Goal: Task Accomplishment & Management: Use online tool/utility

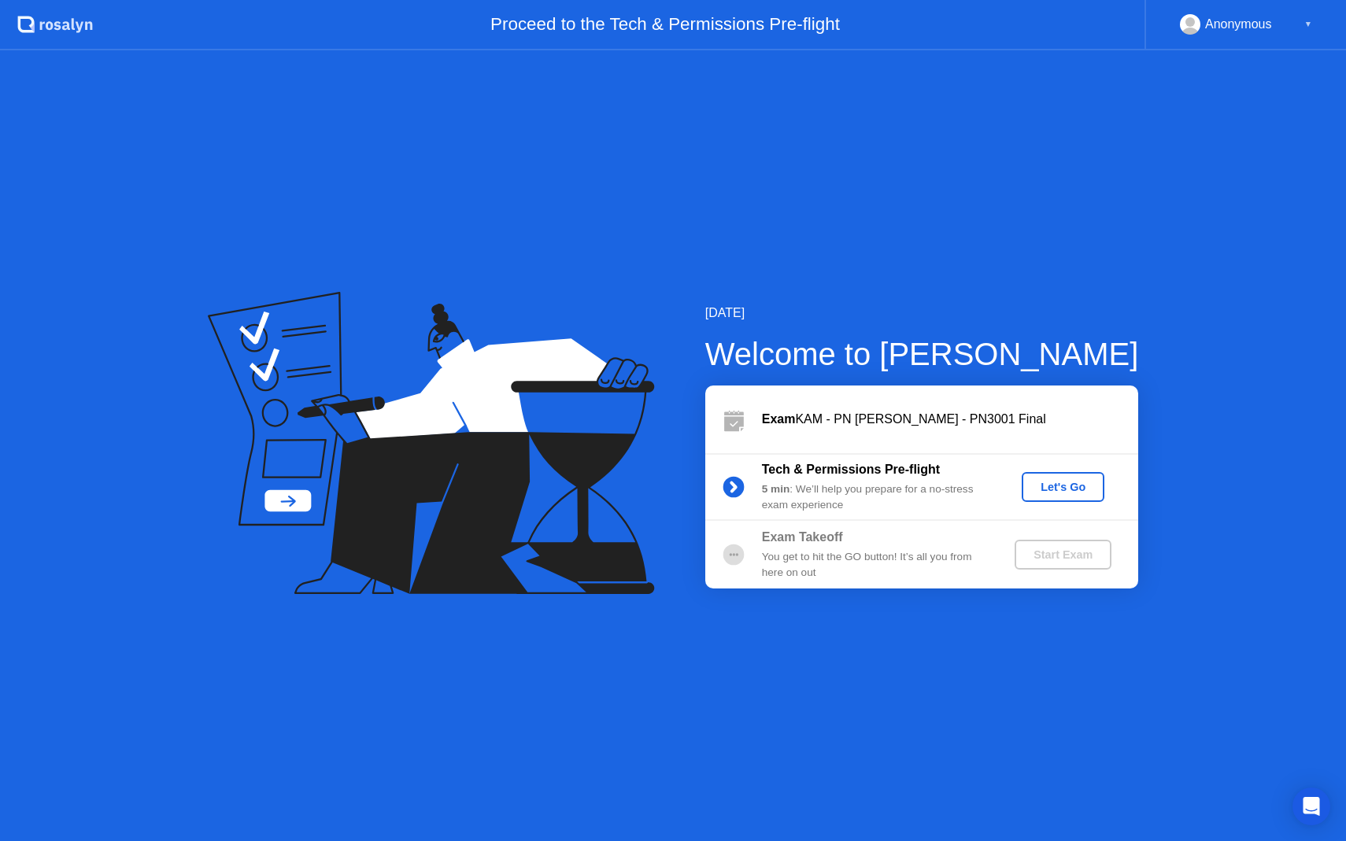
click at [1095, 483] on div "Let's Go" at bounding box center [1063, 487] width 70 height 13
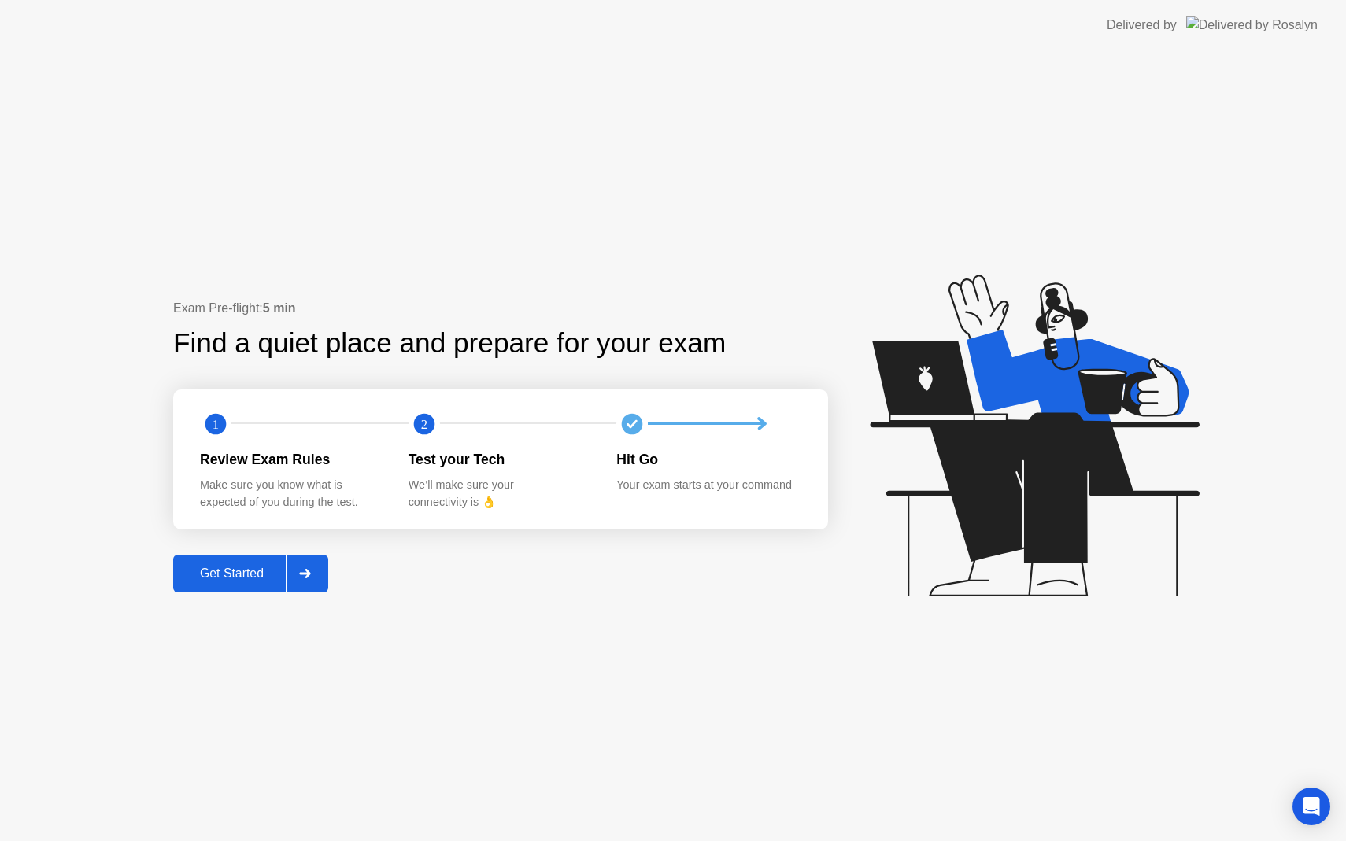
click at [254, 567] on div "Get Started" at bounding box center [232, 574] width 108 height 14
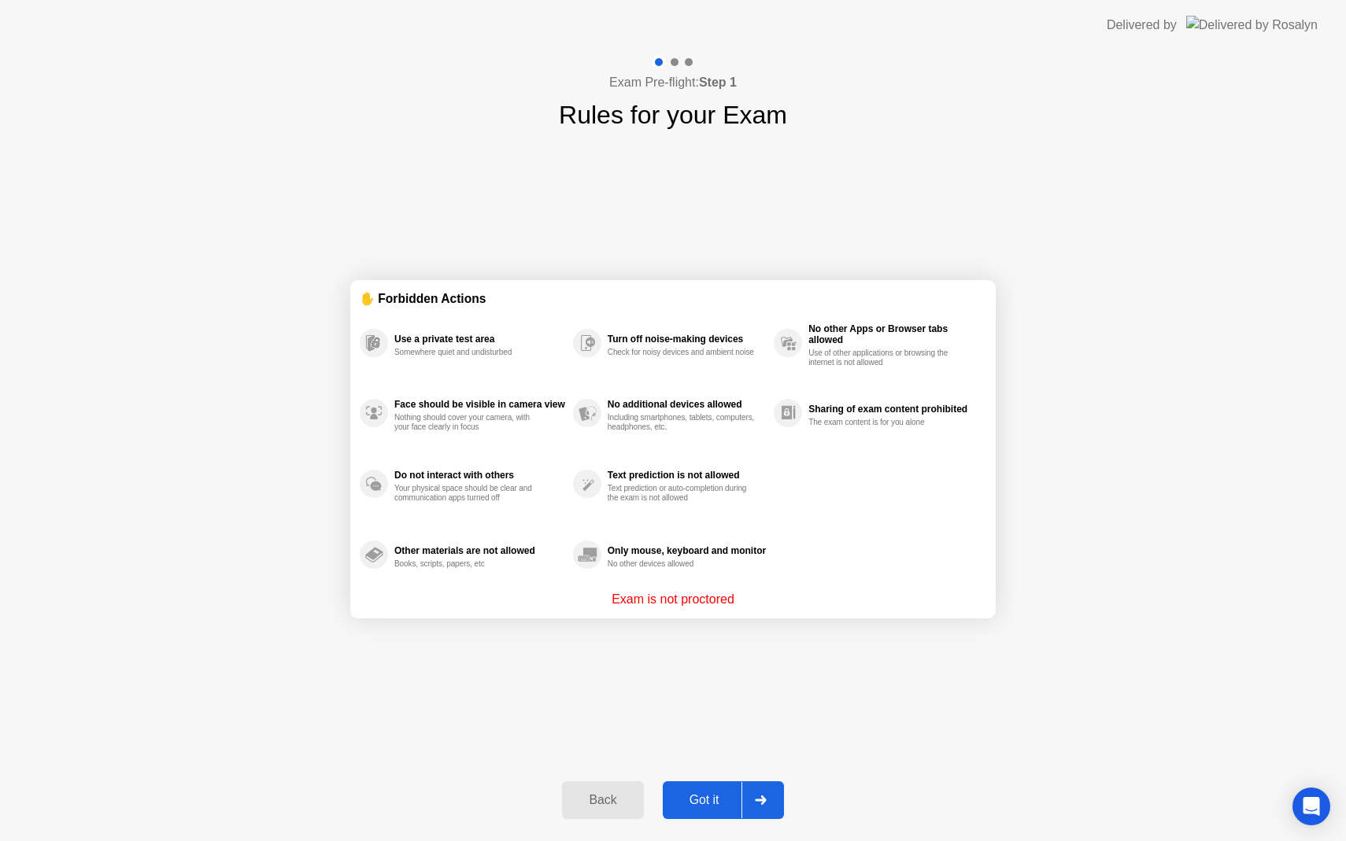
click at [712, 811] on button "Got it" at bounding box center [723, 801] width 121 height 38
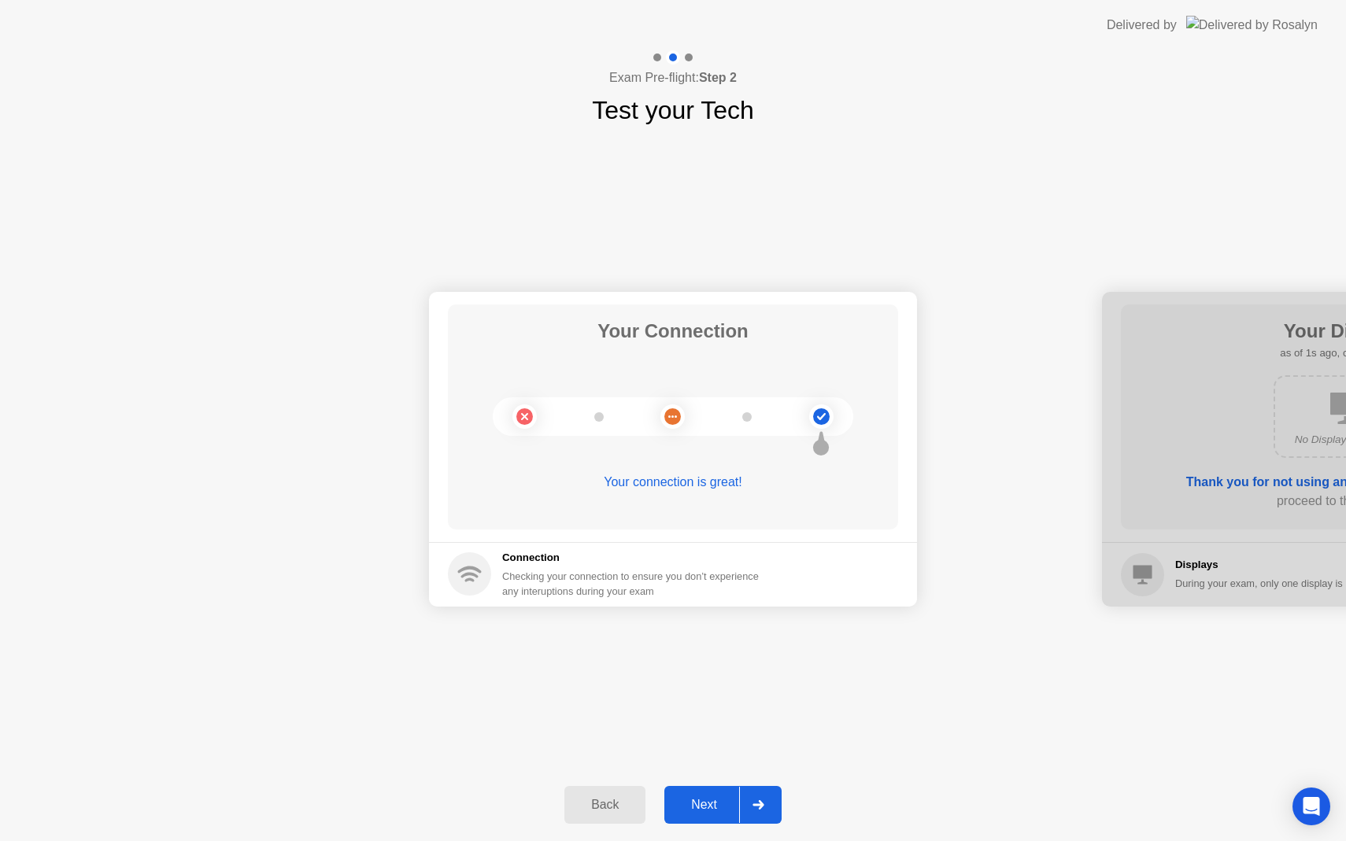
click at [712, 811] on div "Next" at bounding box center [704, 805] width 70 height 14
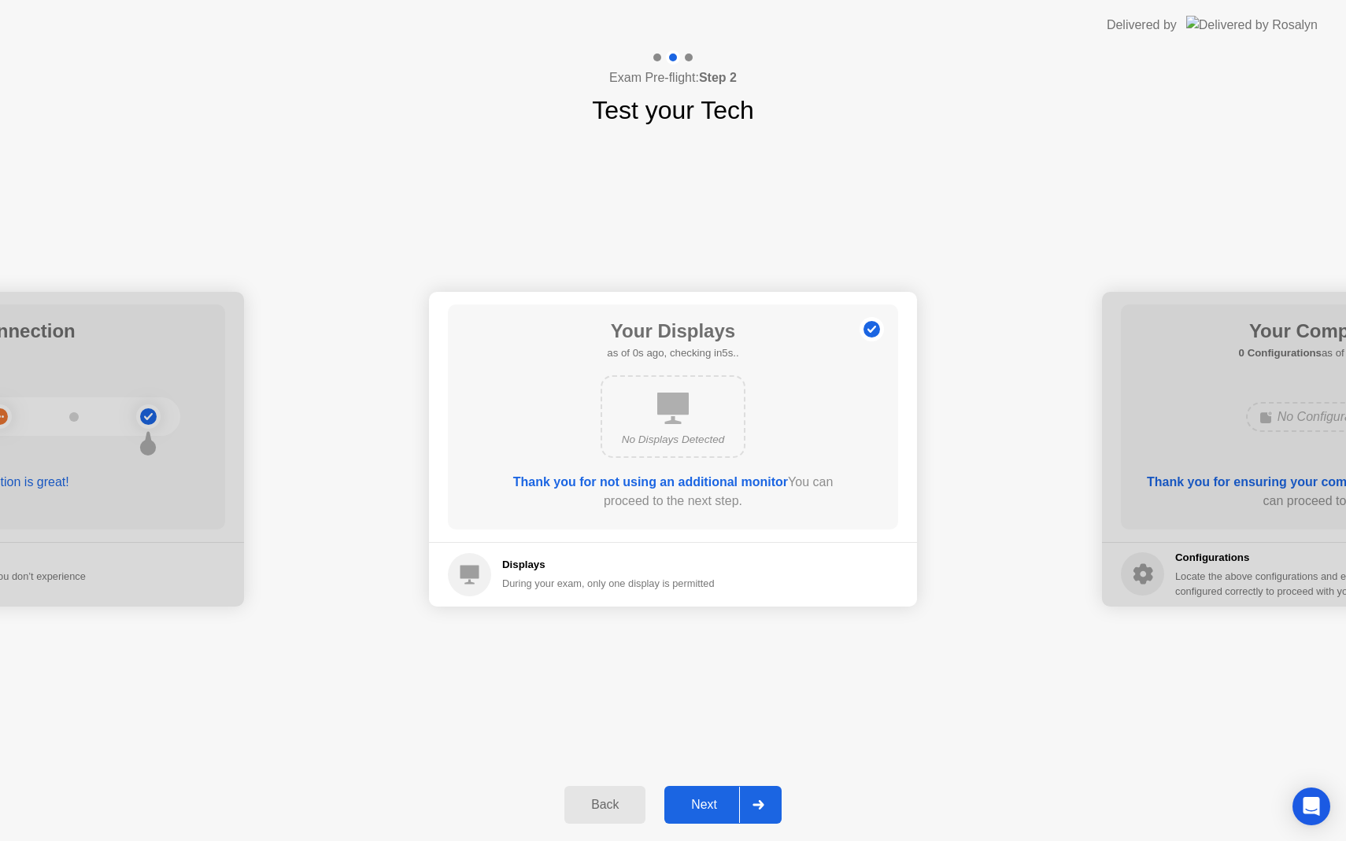
click at [712, 811] on div "Next" at bounding box center [704, 805] width 70 height 14
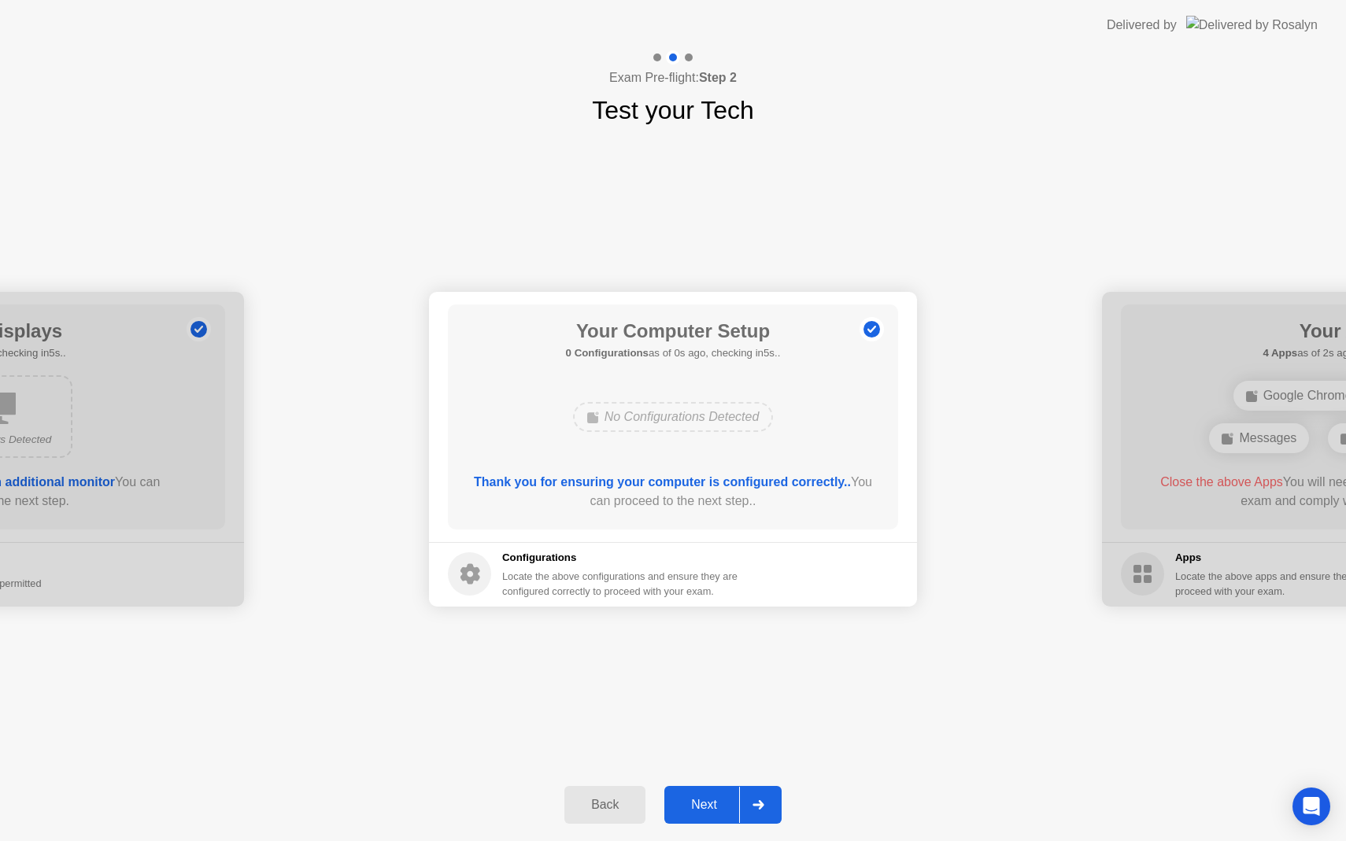
click at [712, 811] on div "Next" at bounding box center [704, 805] width 70 height 14
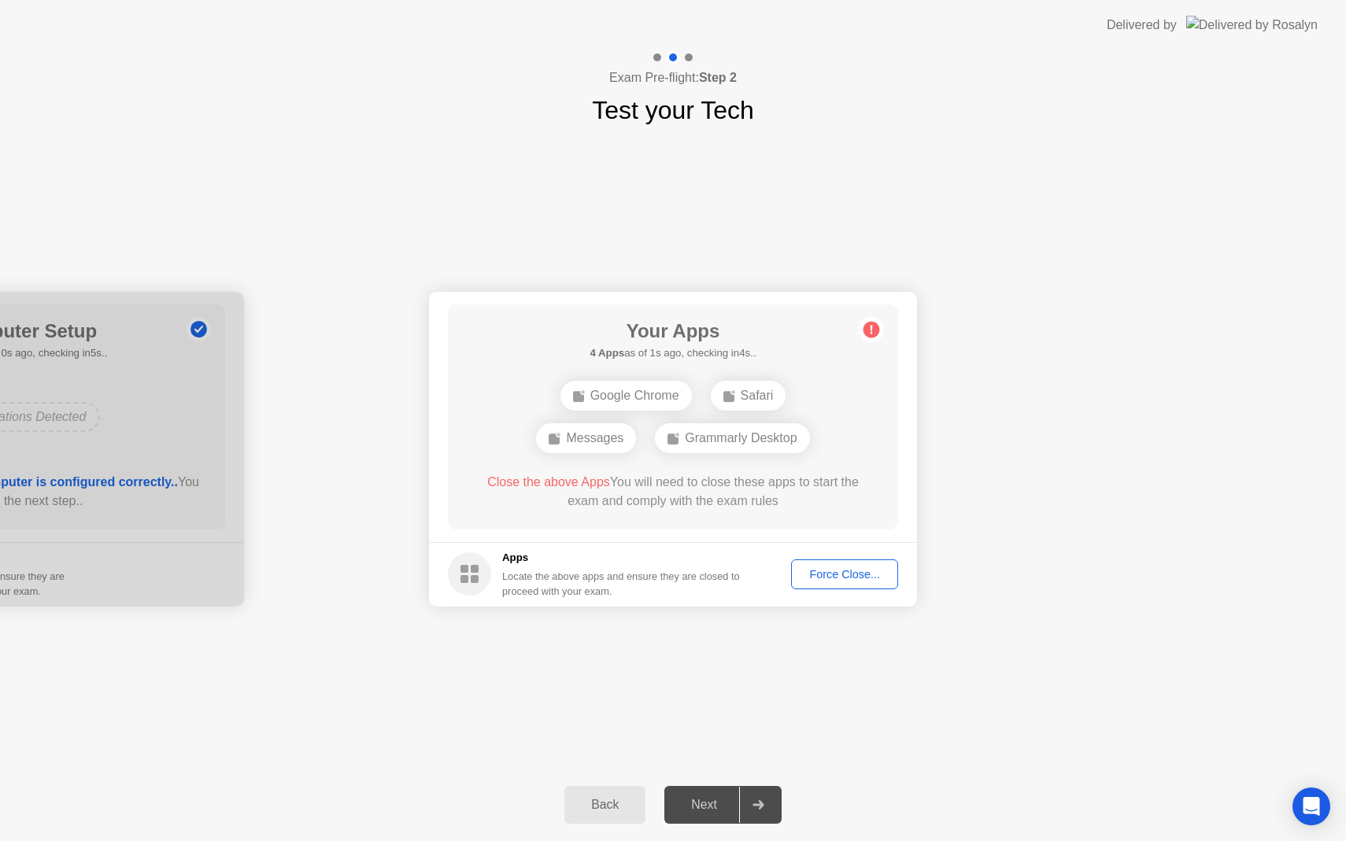
click at [868, 575] on div "Force Close..." at bounding box center [845, 574] width 96 height 13
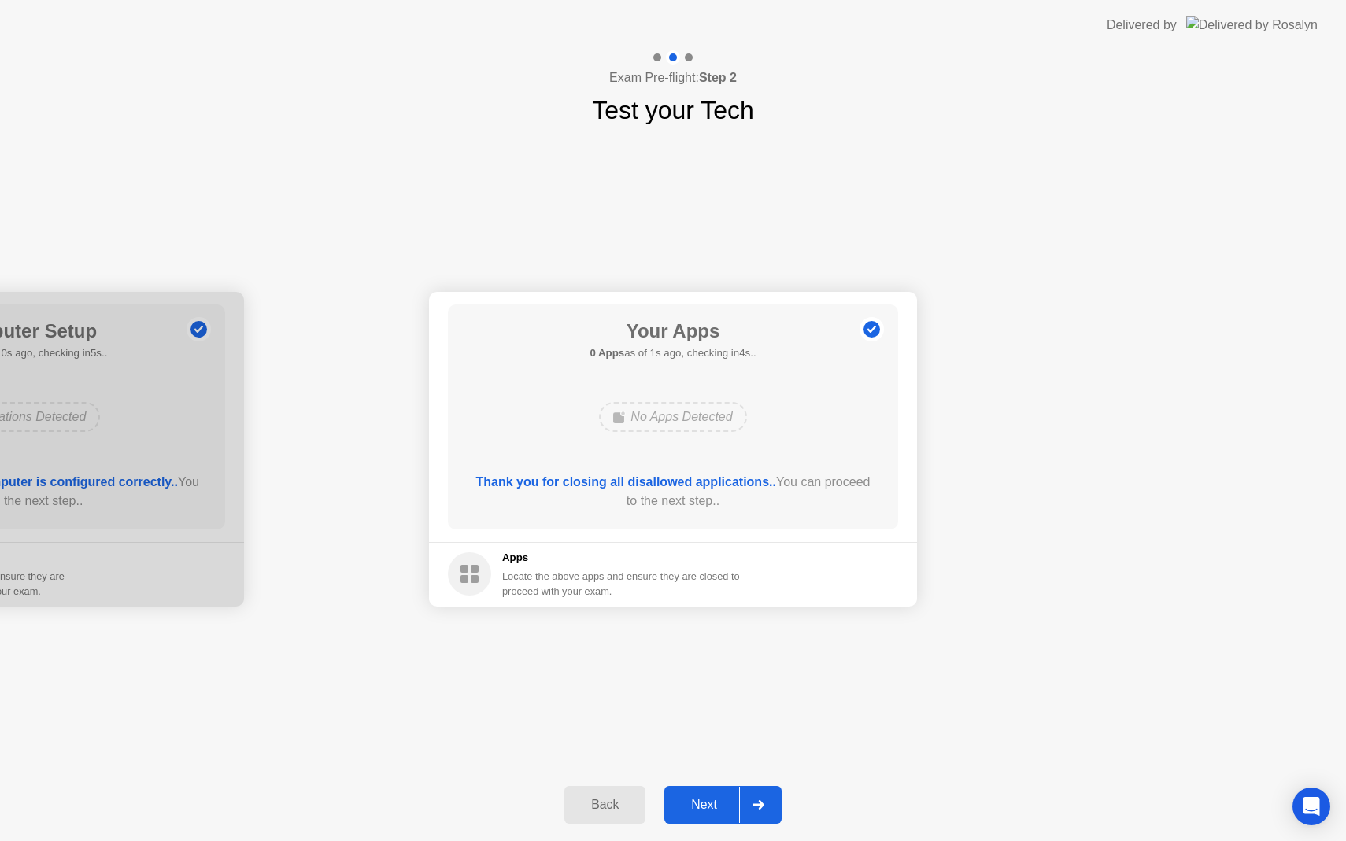
click at [697, 816] on button "Next" at bounding box center [722, 805] width 117 height 38
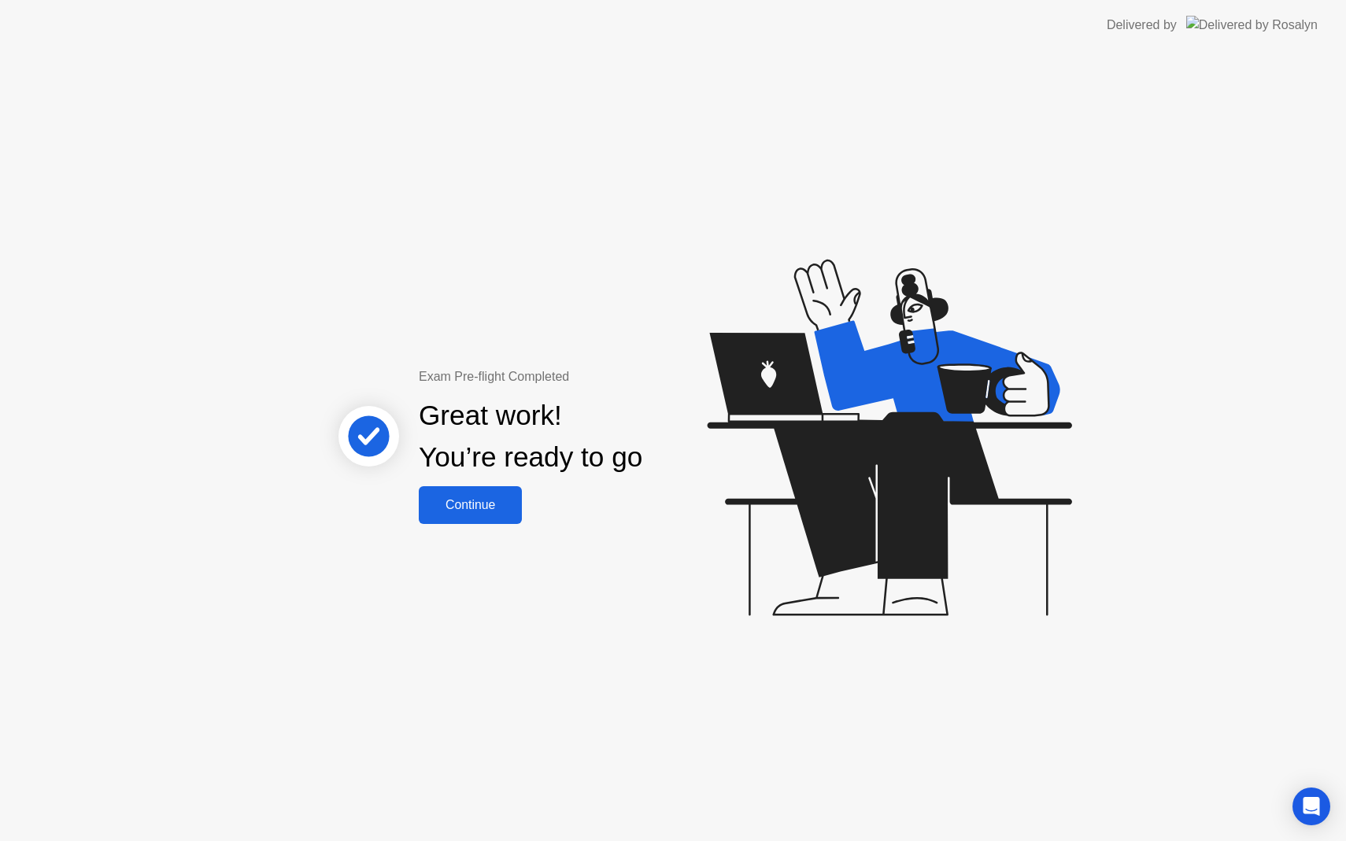
click at [476, 499] on div "Continue" at bounding box center [470, 505] width 94 height 14
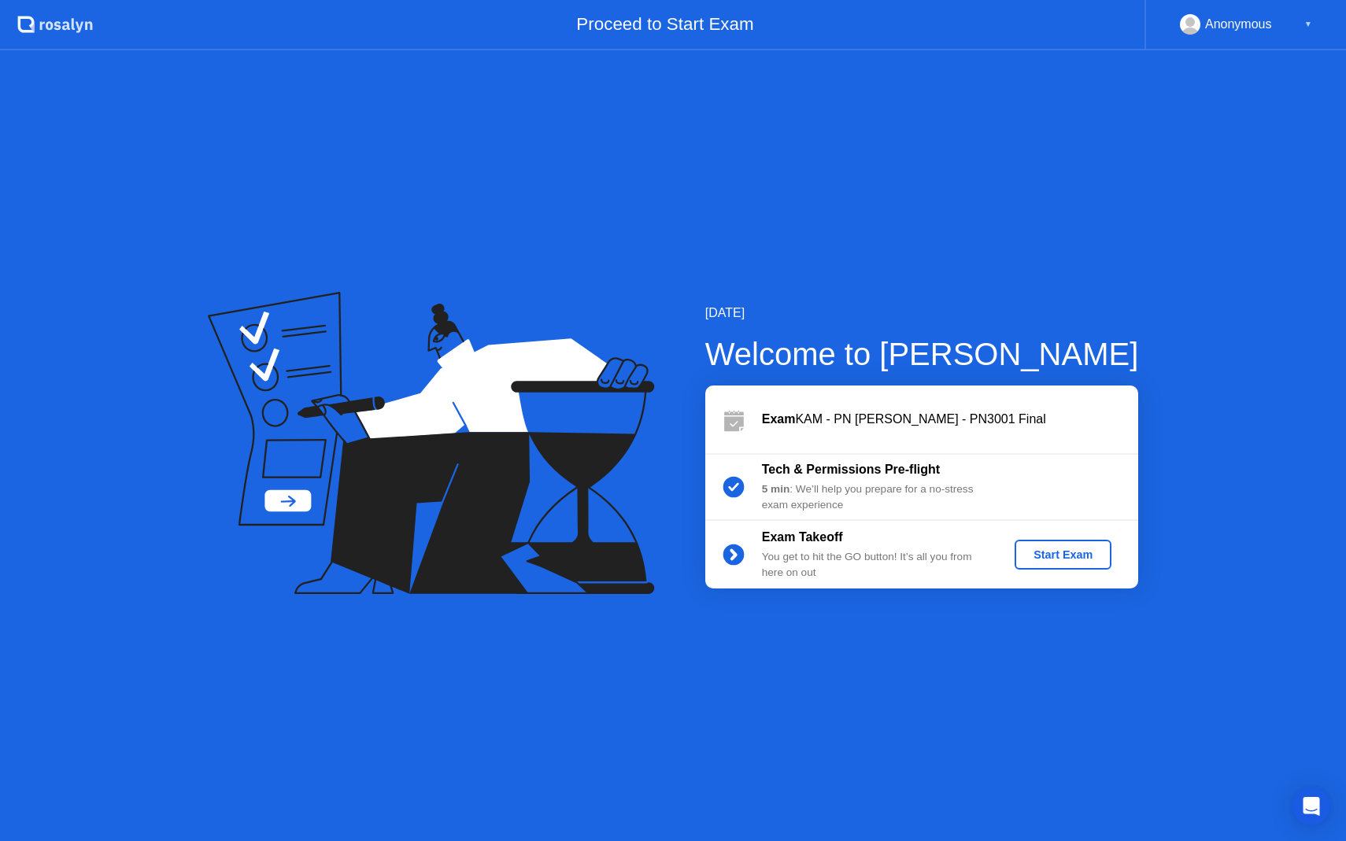
click at [1085, 555] on div "Start Exam" at bounding box center [1063, 555] width 84 height 13
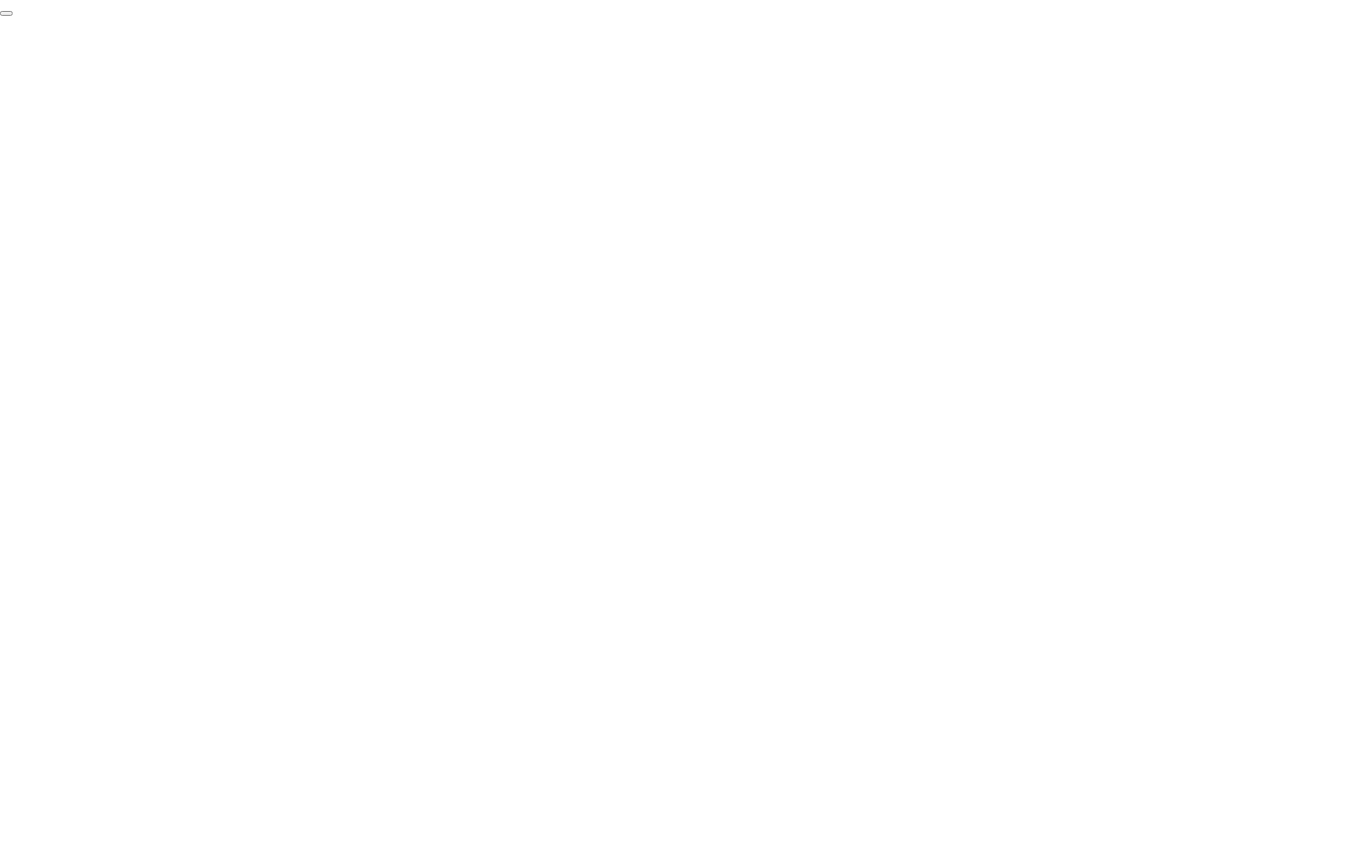
click div "End Proctoring Session"
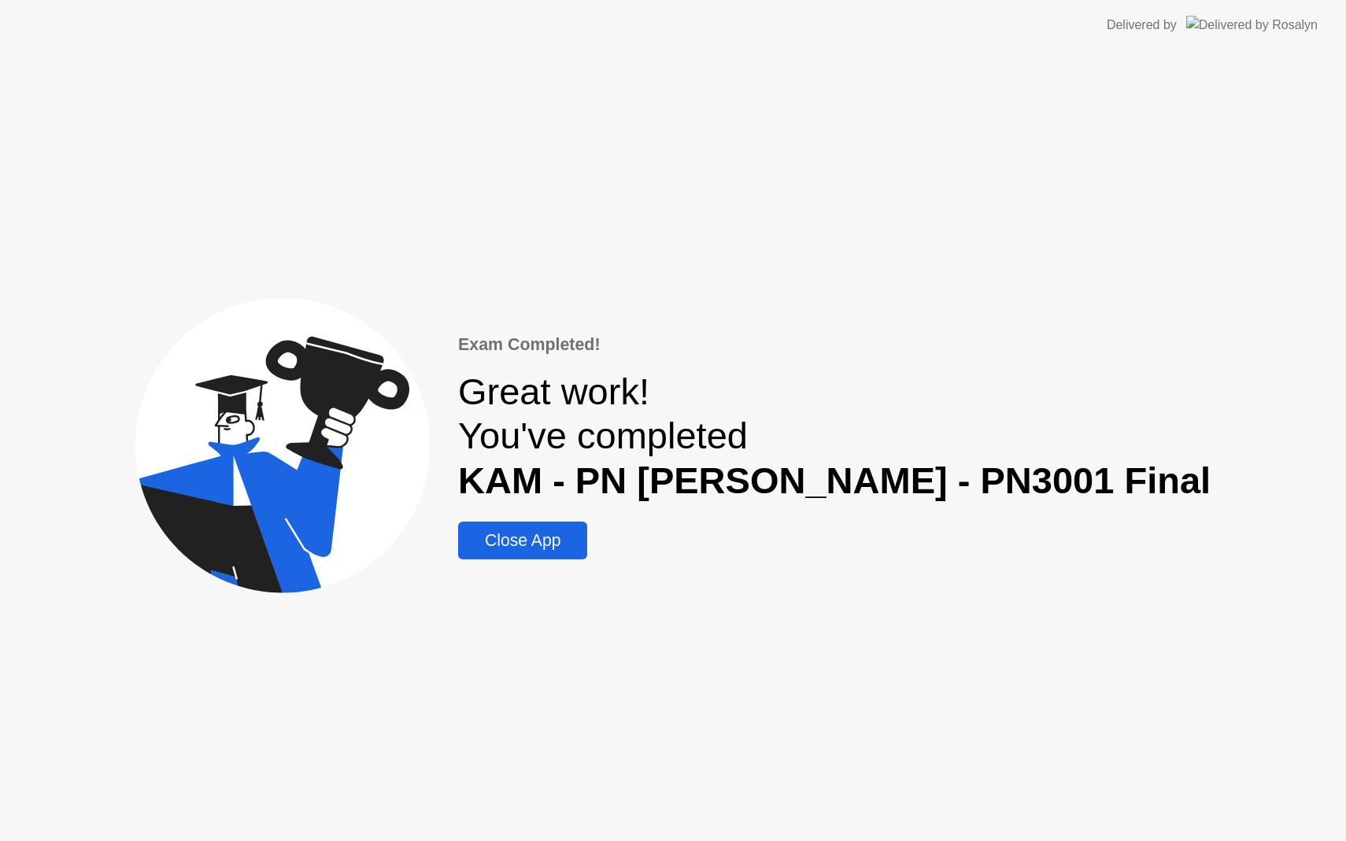
click at [537, 544] on div "Close App" at bounding box center [523, 540] width 120 height 19
